Goal: Information Seeking & Learning: Check status

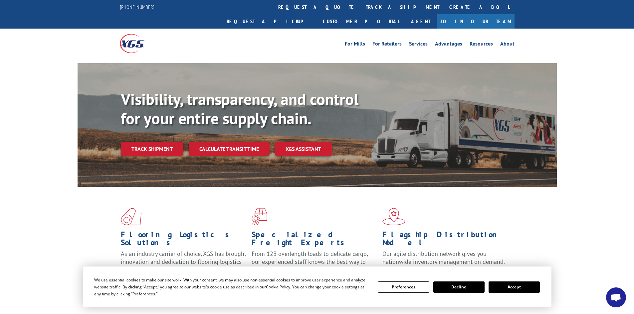
click at [506, 288] on button "Accept" at bounding box center [513, 287] width 51 height 11
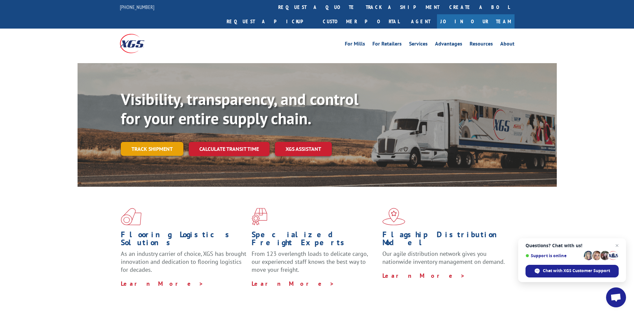
click at [141, 142] on link "Track shipment" at bounding box center [152, 149] width 63 height 14
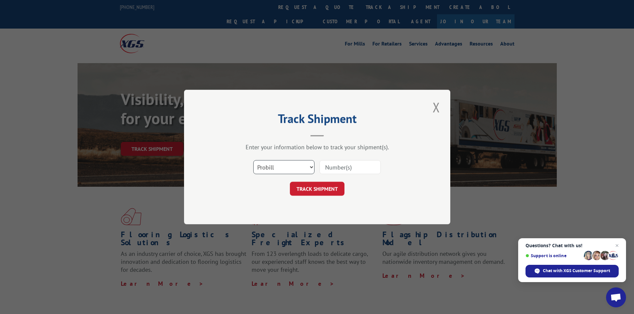
click at [274, 169] on select "Select category... Probill BOL PO" at bounding box center [283, 167] width 61 height 14
select select "bol"
click at [253, 160] on select "Select category... Probill BOL PO" at bounding box center [283, 167] width 61 height 14
click at [350, 170] on input at bounding box center [349, 167] width 61 height 14
paste input "426463"
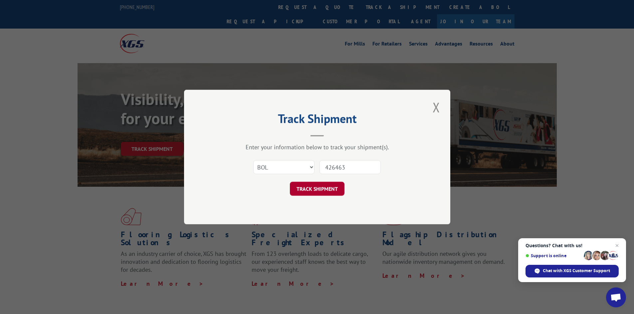
type input "426463"
click at [324, 186] on button "TRACK SHIPMENT" at bounding box center [317, 189] width 55 height 14
